Goal: Task Accomplishment & Management: Use online tool/utility

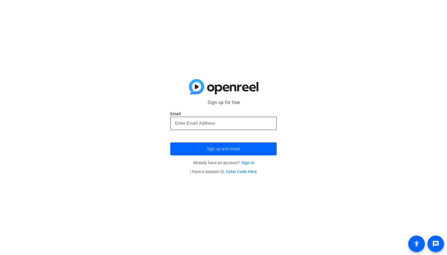
click at [255, 124] on input "email" at bounding box center [223, 123] width 97 height 7
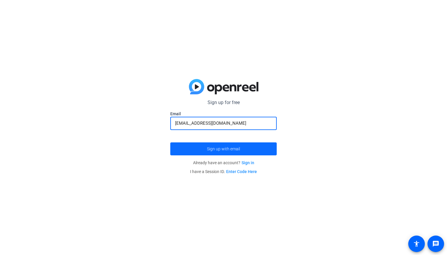
type input "[EMAIL_ADDRESS][DOMAIN_NAME]"
click at [253, 149] on span "submit" at bounding box center [223, 149] width 106 height 14
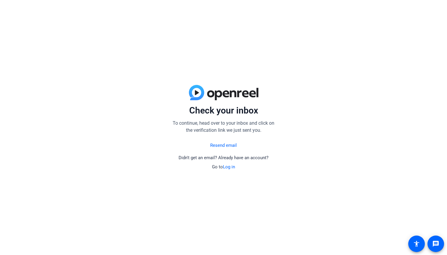
click at [231, 167] on link "Log in" at bounding box center [229, 166] width 12 height 5
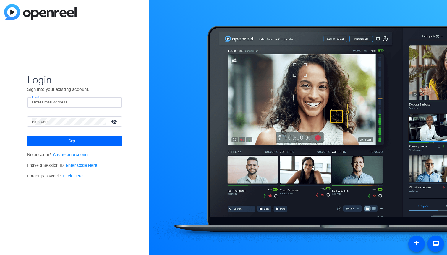
type input "[EMAIL_ADDRESS][DOMAIN_NAME]"
click at [74, 141] on button "Sign in" at bounding box center [74, 141] width 95 height 11
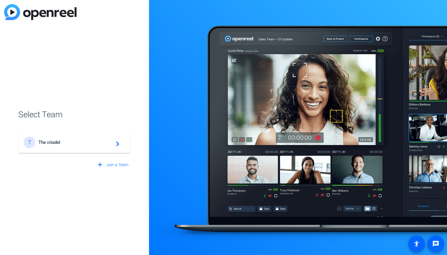
click at [113, 140] on mat-icon "navigate_next" at bounding box center [115, 142] width 7 height 7
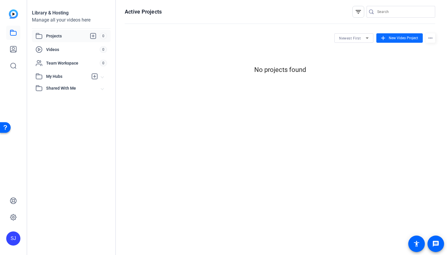
click at [398, 39] on span "New Video Project" at bounding box center [402, 37] width 29 height 5
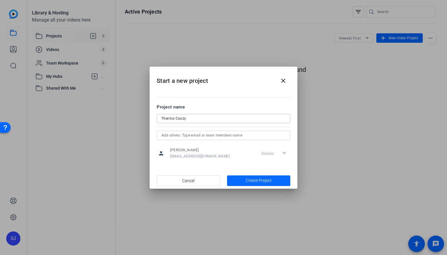
type input "Thermo Coozy"
click at [256, 183] on span "Create Project" at bounding box center [258, 181] width 26 height 6
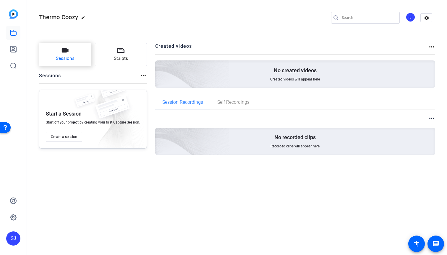
click at [72, 58] on span "Sessions" at bounding box center [65, 58] width 19 height 7
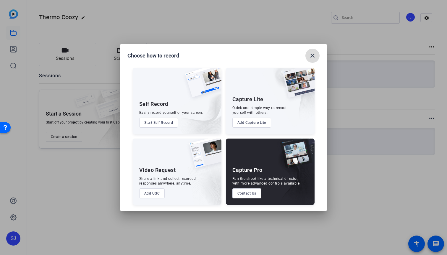
click at [314, 57] on mat-icon "close" at bounding box center [312, 55] width 7 height 7
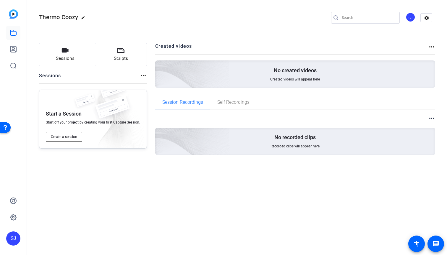
click at [72, 139] on span "Create a session" at bounding box center [64, 137] width 26 height 5
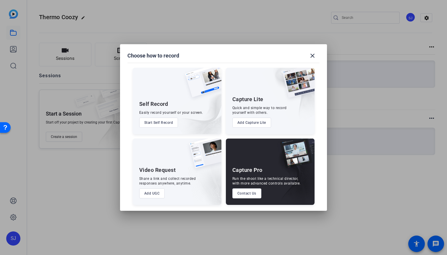
click at [172, 122] on button "Start Self Record" at bounding box center [158, 123] width 39 height 10
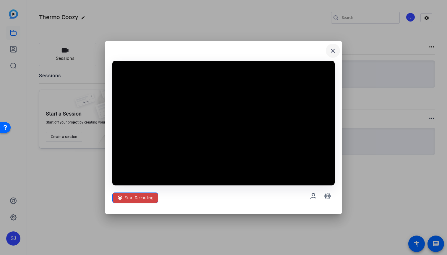
click at [334, 48] on mat-icon "close" at bounding box center [332, 50] width 7 height 7
